Goal: Task Accomplishment & Management: Complete application form

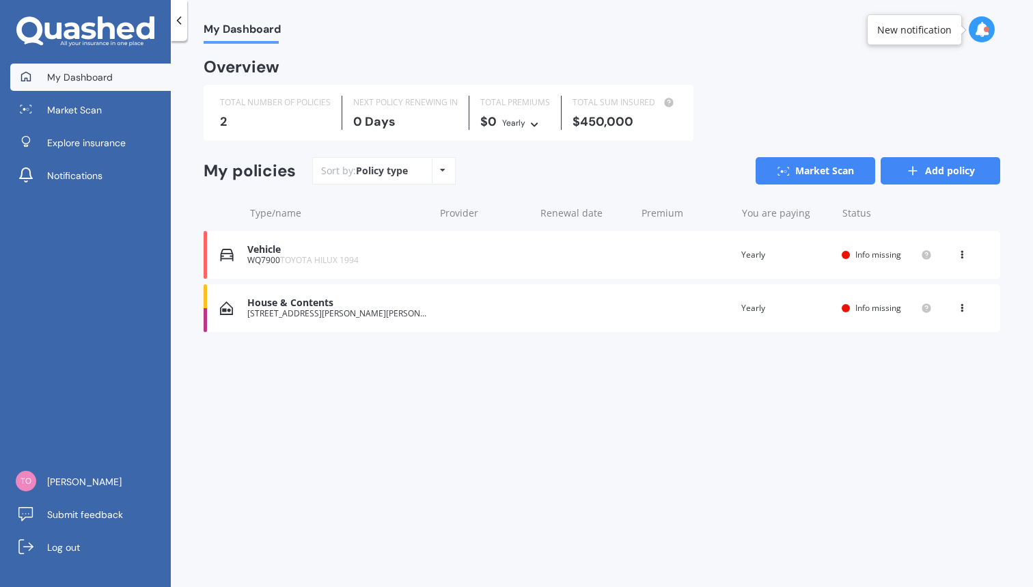
click at [939, 169] on link "Add policy" at bounding box center [940, 170] width 120 height 27
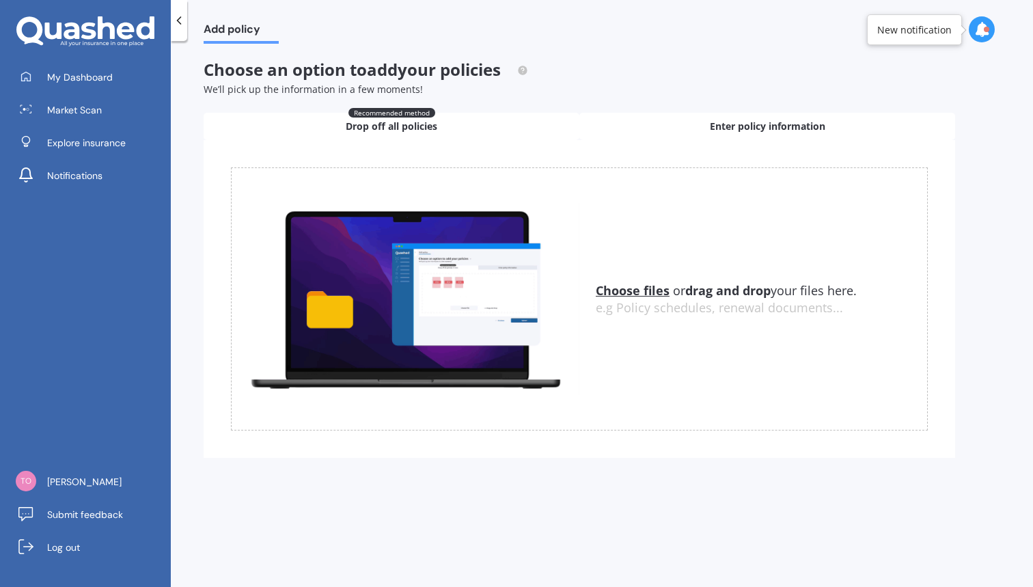
click at [733, 130] on span "Enter policy information" at bounding box center [767, 127] width 115 height 14
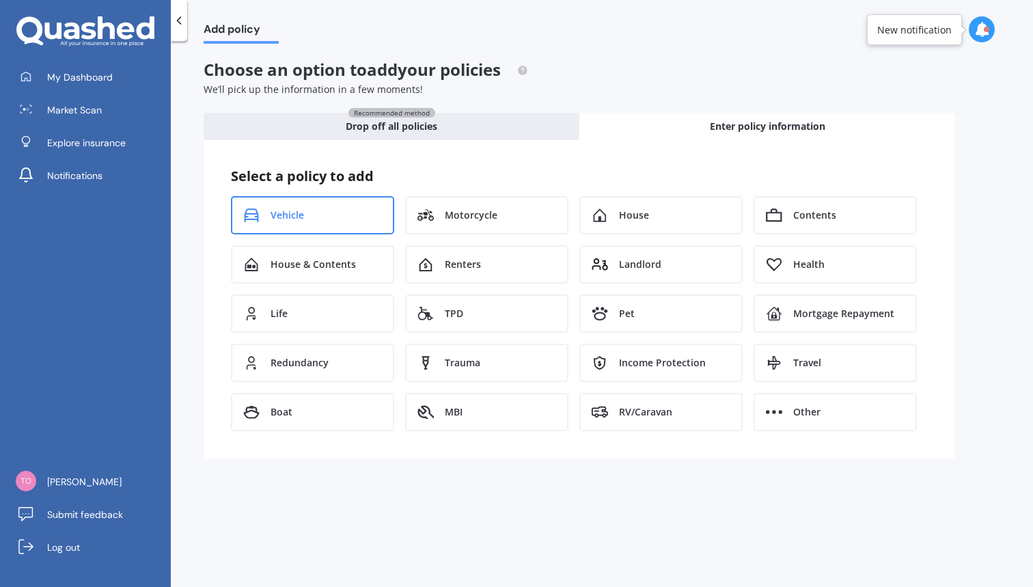
click at [283, 213] on span "Vehicle" at bounding box center [286, 215] width 33 height 14
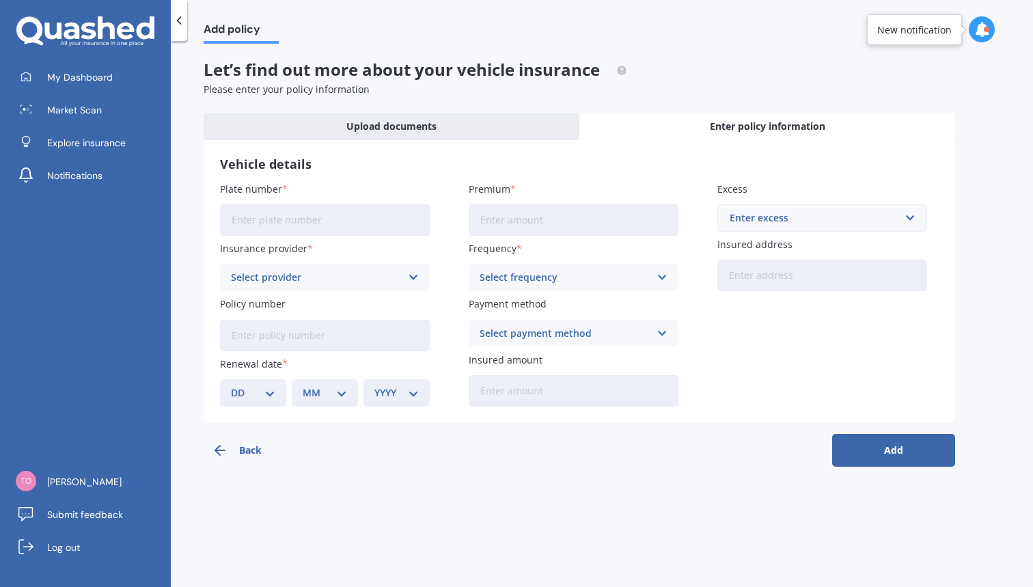
click at [307, 224] on input "Plate number" at bounding box center [325, 219] width 210 height 31
click at [393, 157] on h3 "Vehicle details" at bounding box center [579, 164] width 718 height 16
click at [64, 137] on span "Explore insurance" at bounding box center [86, 143] width 79 height 14
